Goal: Task Accomplishment & Management: Complete application form

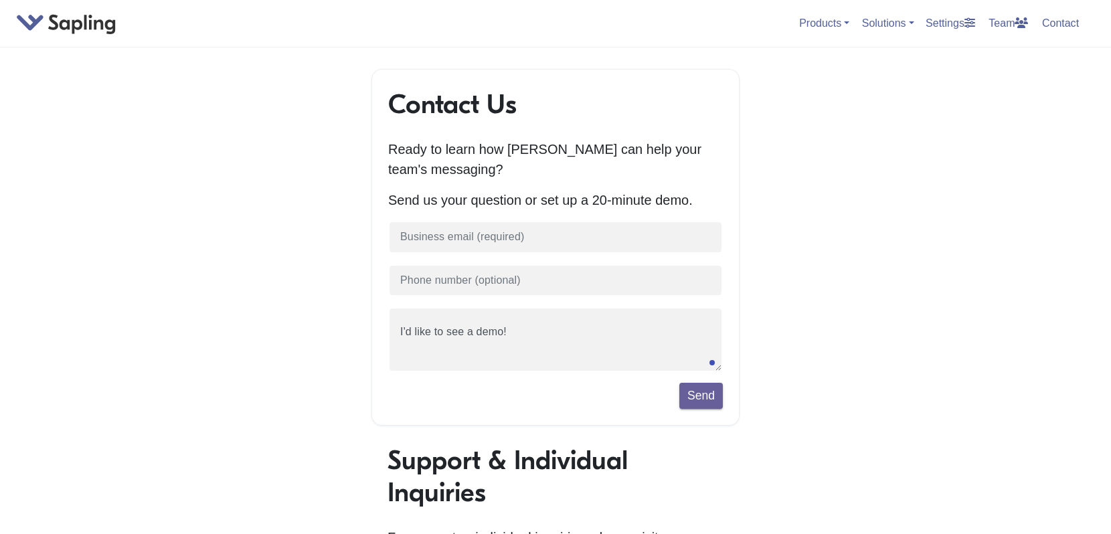
click at [950, 27] on link "Settings" at bounding box center [950, 23] width 60 height 22
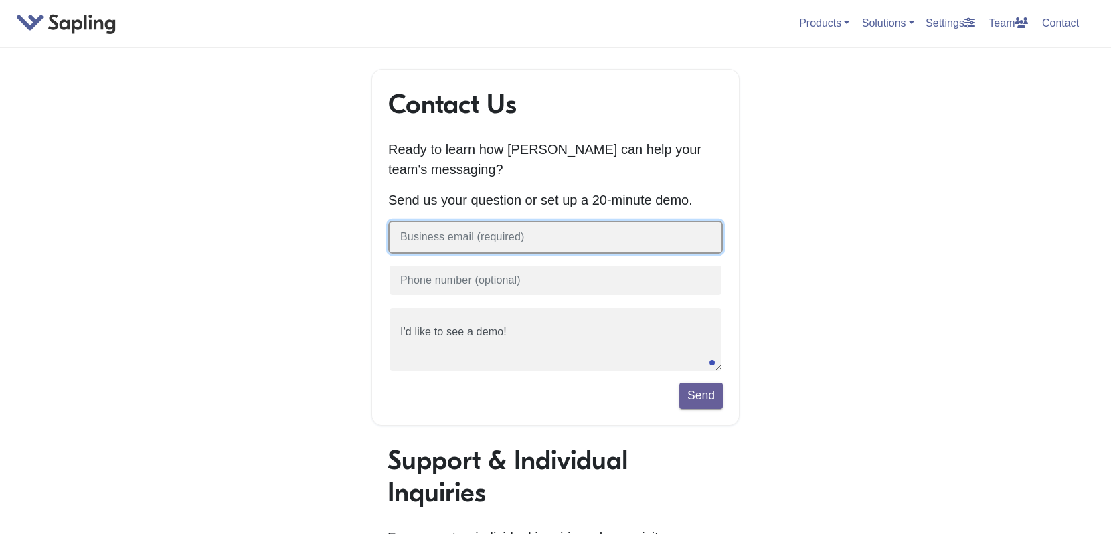
click at [556, 248] on input "text" at bounding box center [555, 237] width 335 height 33
type input "[PERSON_NAME]>[PERSON_NAME][EMAIL_ADDRESS][DOMAIN_NAME]"
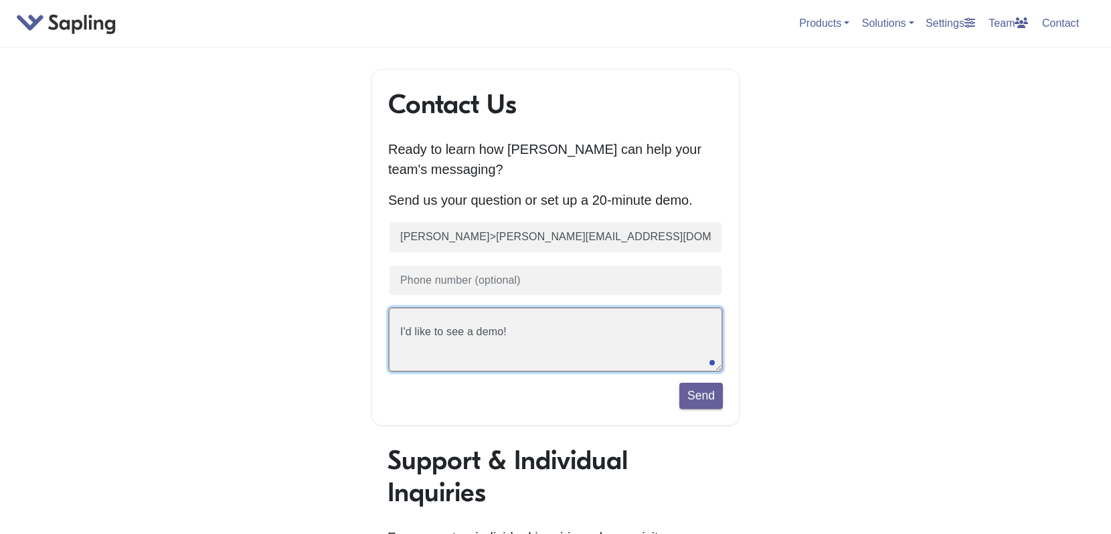
click at [572, 337] on textarea "I'd like to see a demo!" at bounding box center [555, 339] width 335 height 65
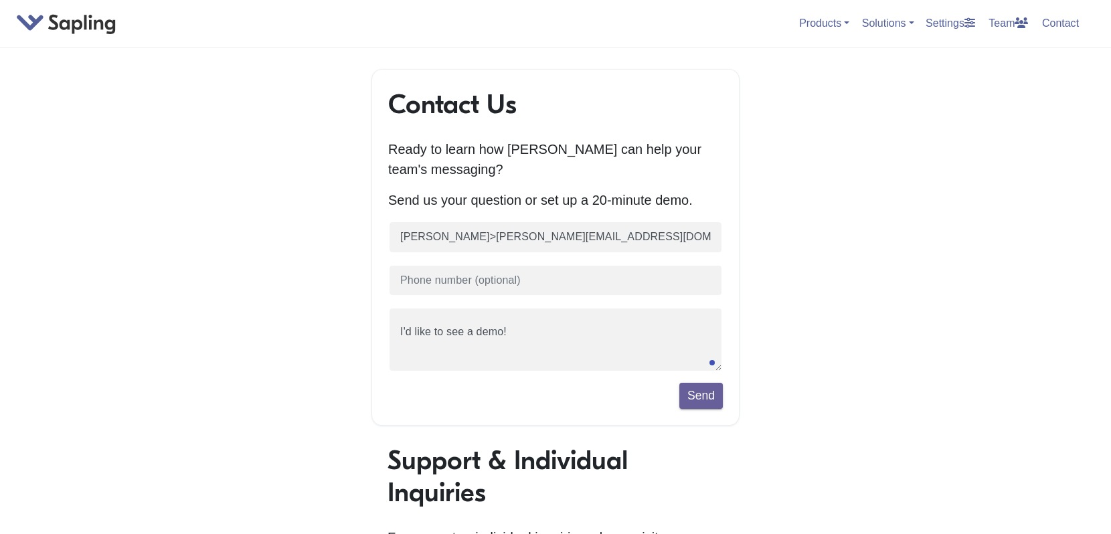
click at [1019, 24] on icon at bounding box center [1021, 22] width 13 height 11
